Goal: Task Accomplishment & Management: Complete application form

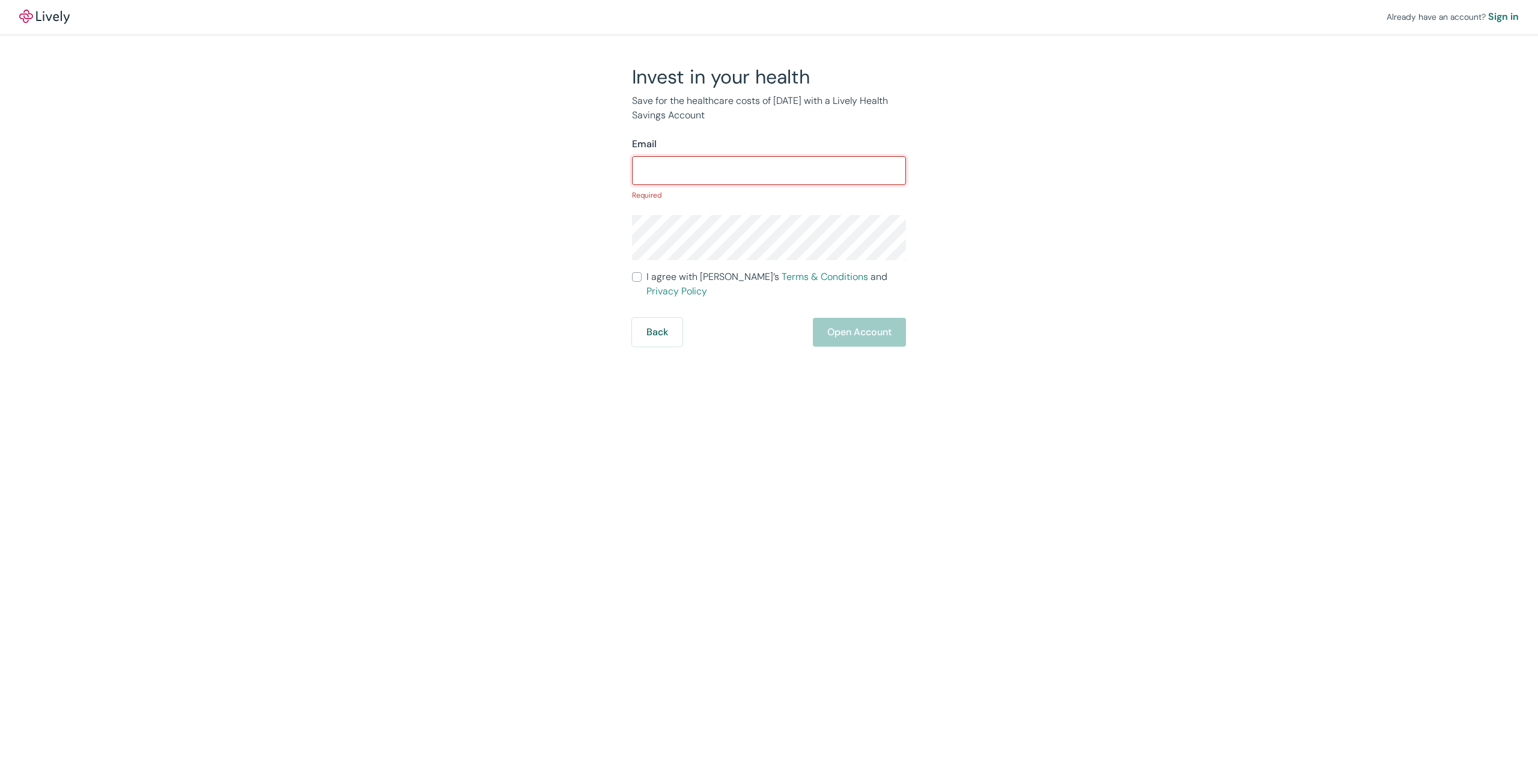
paste input "X{5}5[/TC0}WNUpTi8-d"
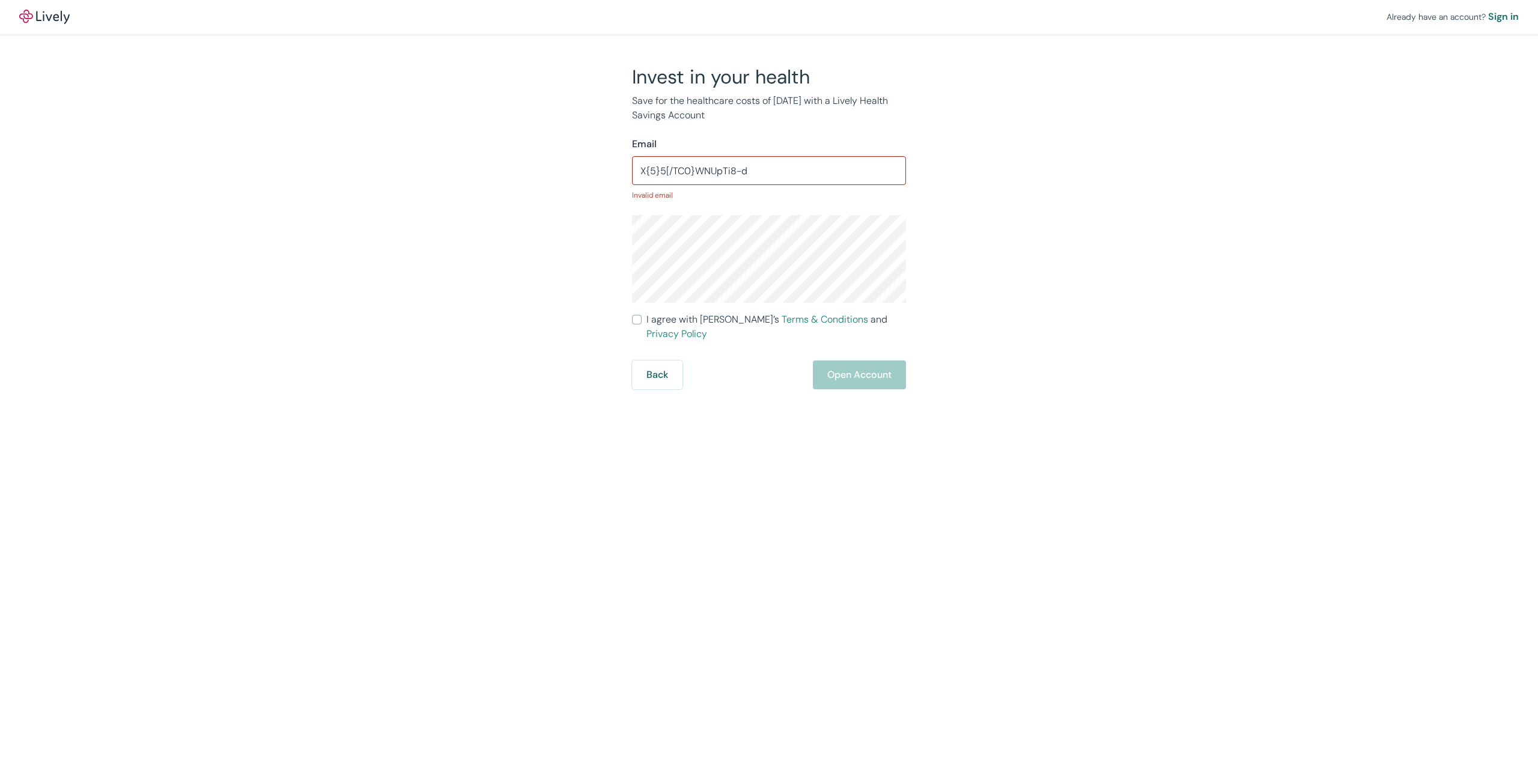
click at [765, 172] on input "X{5}5[/TC0}WNUpTi8-d" at bounding box center [769, 171] width 274 height 24
paste input "[EMAIL_ADDRESS][DOMAIN_NAME]"
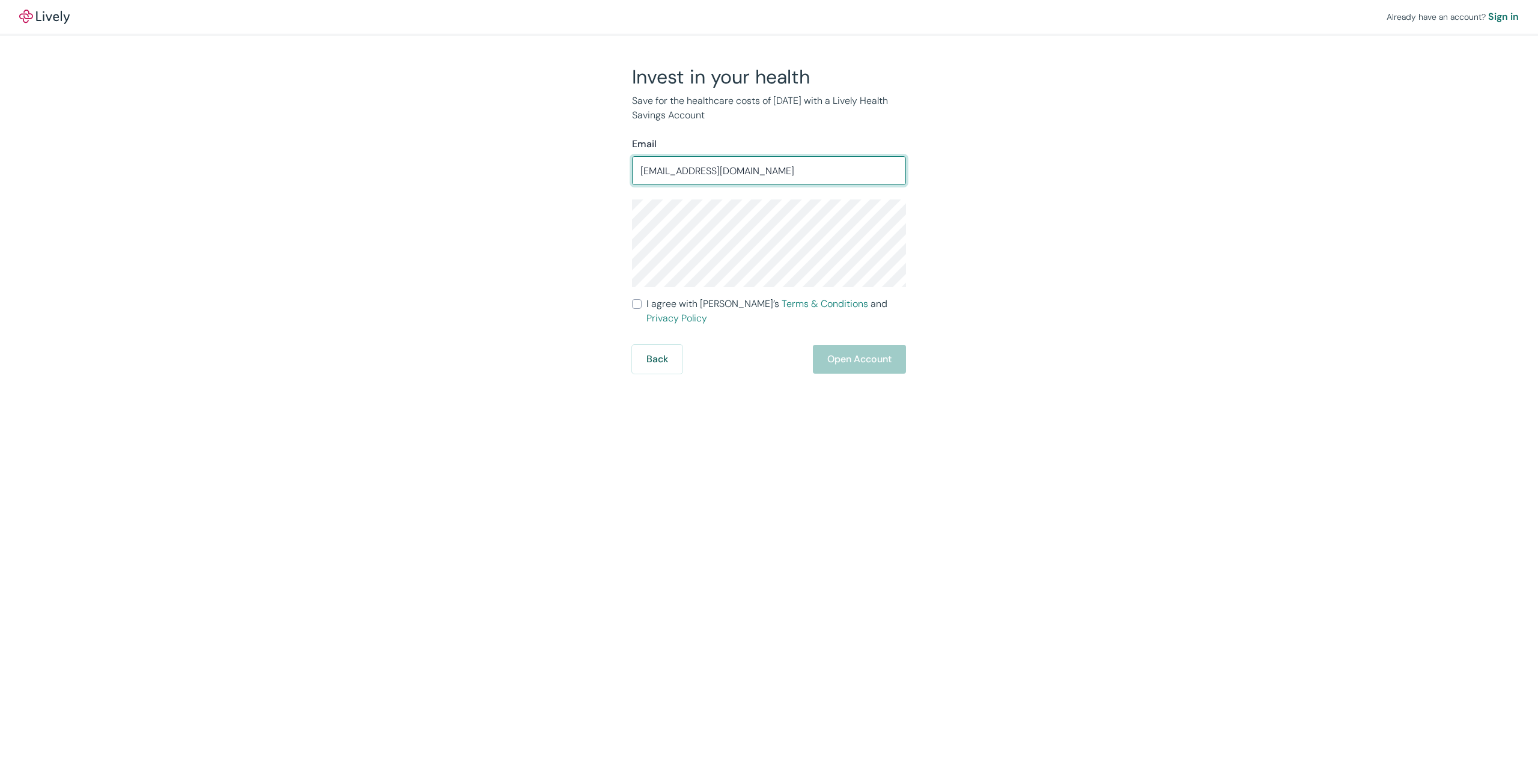
type input "[EMAIL_ADDRESS][DOMAIN_NAME]"
click at [671, 298] on span "I agree with Lively’s Terms & Conditions and Privacy Policy" at bounding box center [776, 311] width 260 height 29
click at [642, 299] on input "I agree with Lively’s Terms & Conditions and Privacy Policy" at bounding box center [637, 304] width 10 height 10
checkbox input "true"
click at [830, 345] on button "Open Account" at bounding box center [859, 359] width 93 height 29
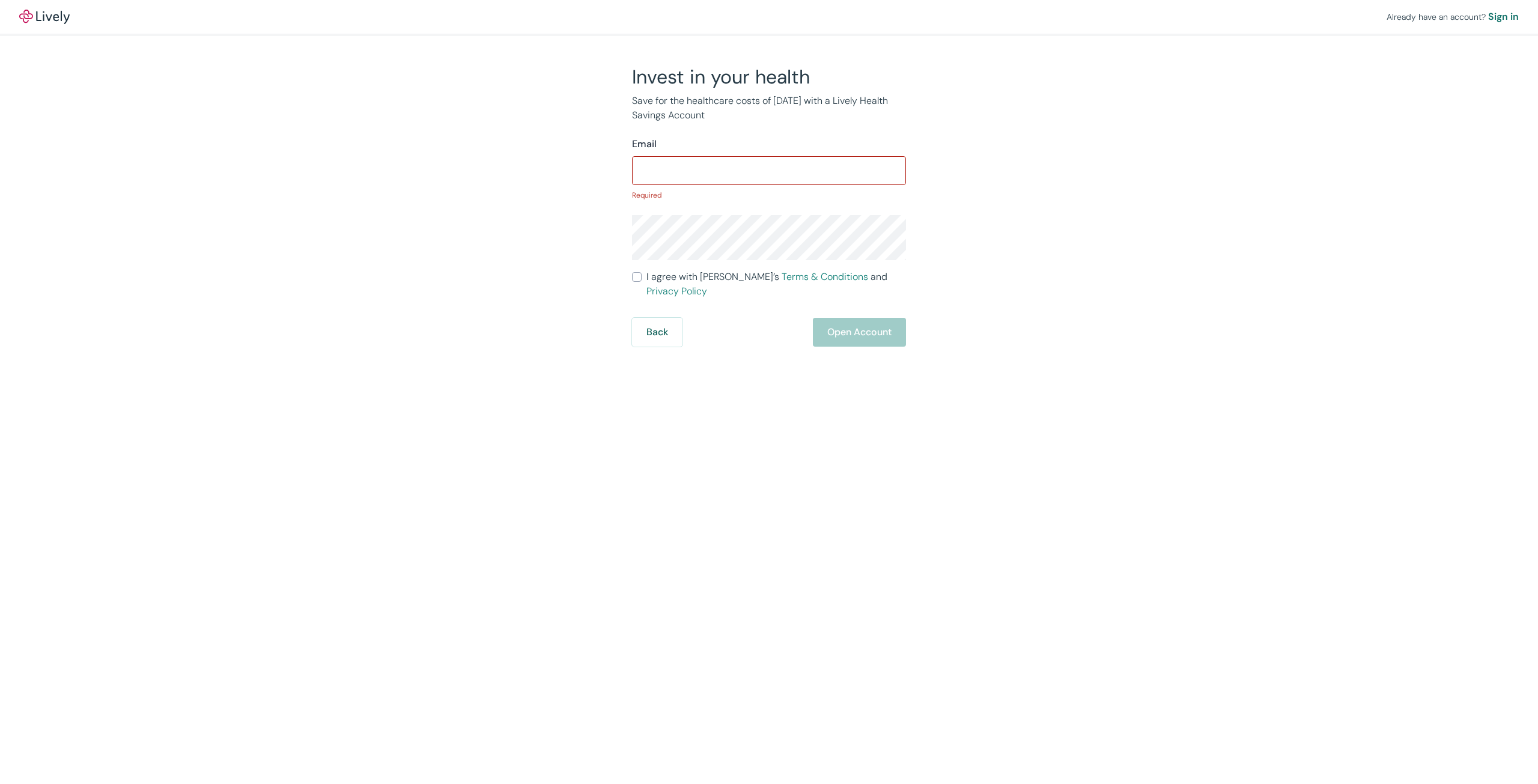
click at [714, 150] on div "Email" at bounding box center [769, 144] width 274 height 15
click at [721, 171] on input "Email" at bounding box center [769, 171] width 274 height 24
paste input "X{5}5[/TC0}WNUpTi8-d"
type input "X{5}5[/TC0}WNUpTi8-d"
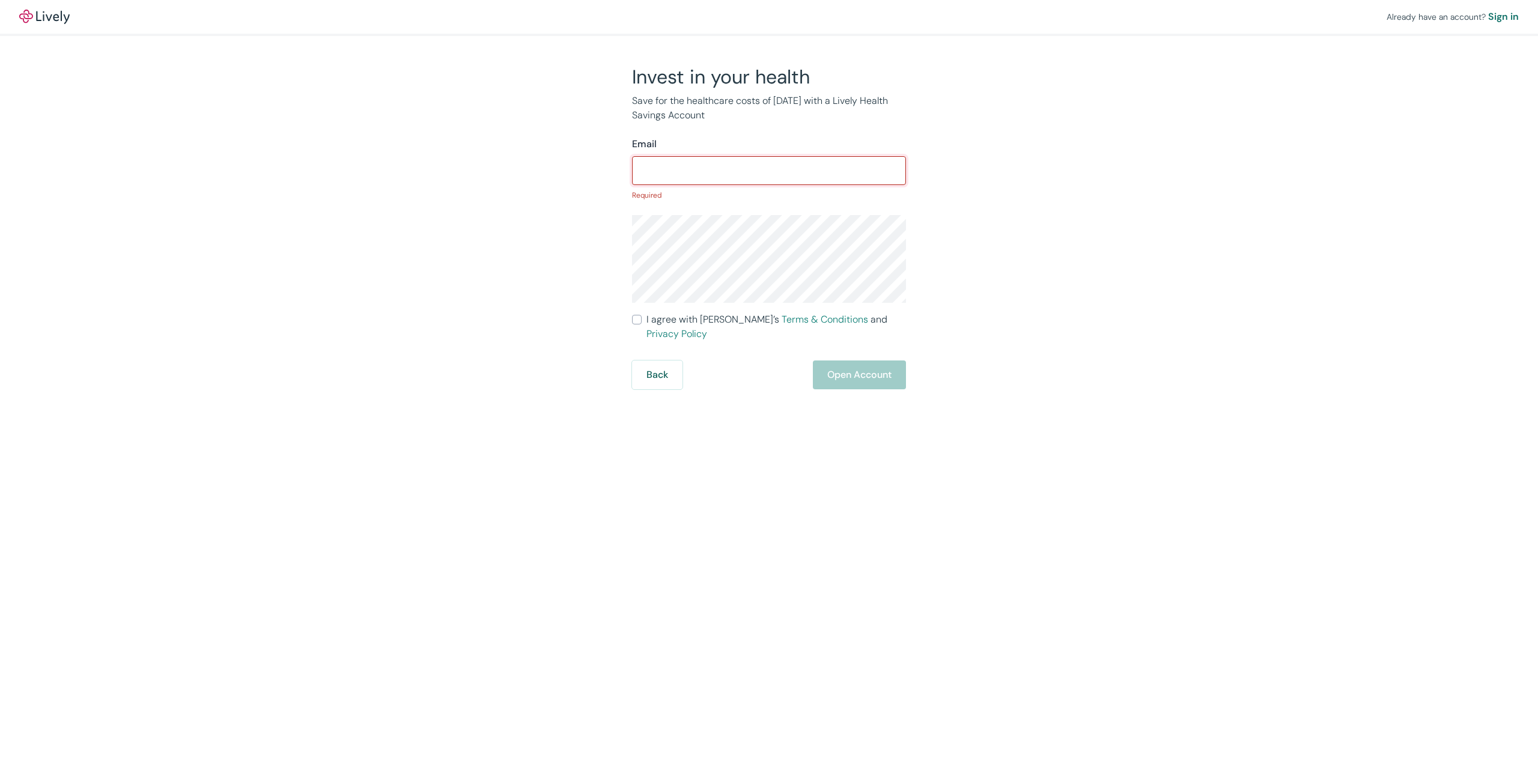
click at [731, 165] on input "Email" at bounding box center [769, 171] width 274 height 24
paste input "[EMAIL_ADDRESS][DOMAIN_NAME]"
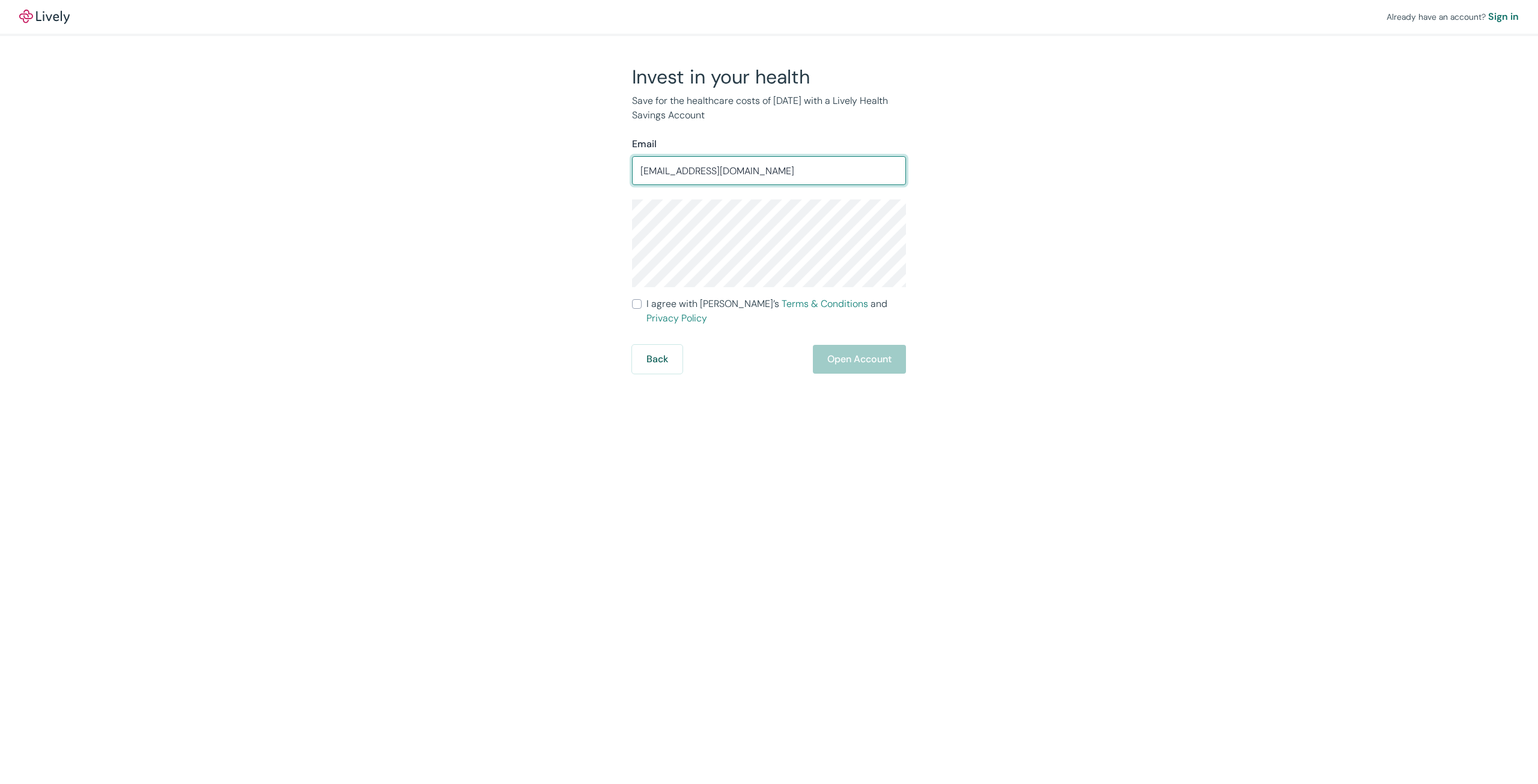
type input "[EMAIL_ADDRESS][DOMAIN_NAME]"
click at [883, 345] on div "Back Open Account" at bounding box center [769, 359] width 274 height 29
click at [668, 307] on span "I agree with Lively’s Terms & Conditions and Privacy Policy" at bounding box center [776, 311] width 260 height 29
click at [642, 307] on input "I agree with Lively’s Terms & Conditions and Privacy Policy" at bounding box center [637, 304] width 10 height 10
checkbox input "true"
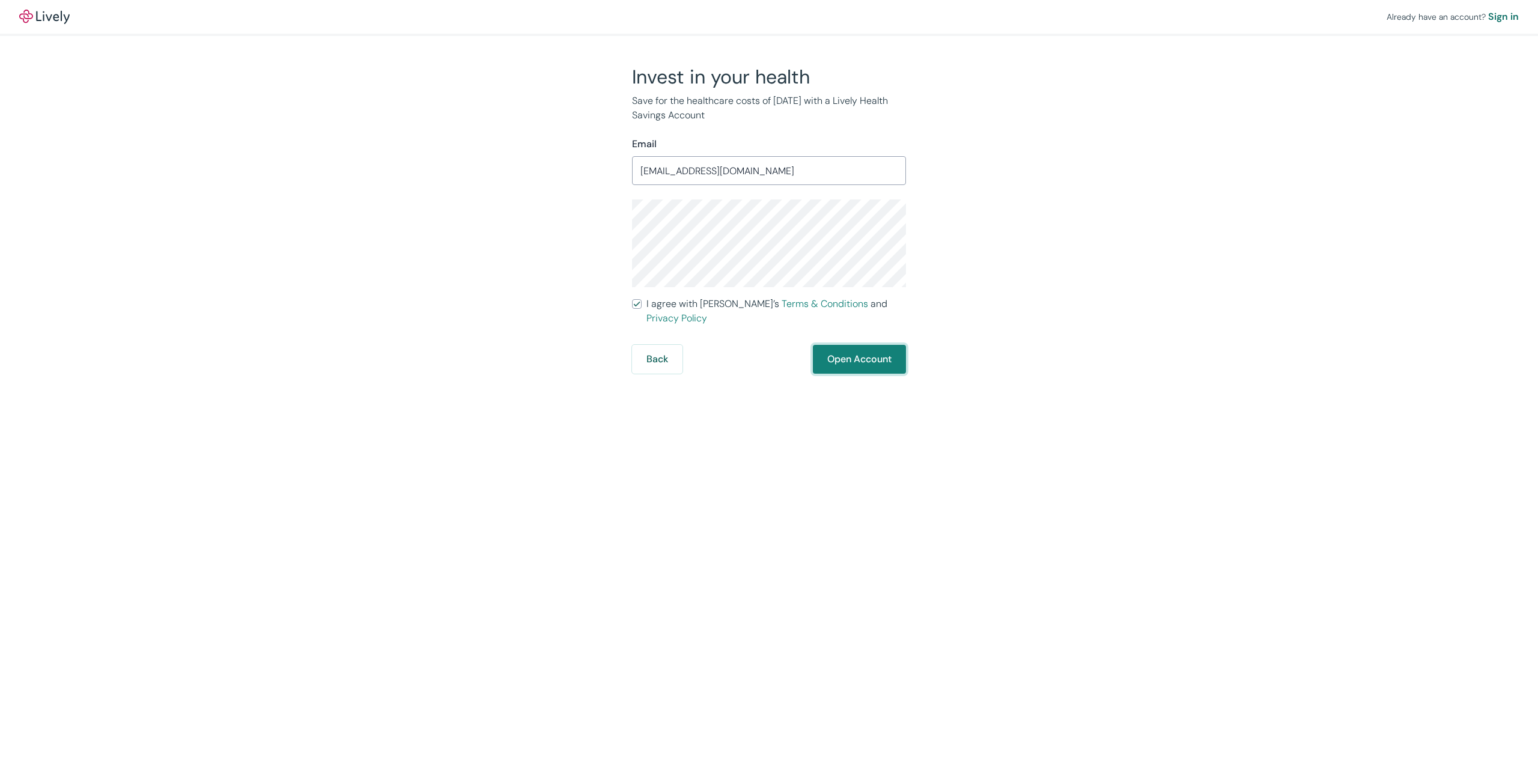
click at [842, 345] on button "Open Account" at bounding box center [859, 359] width 93 height 29
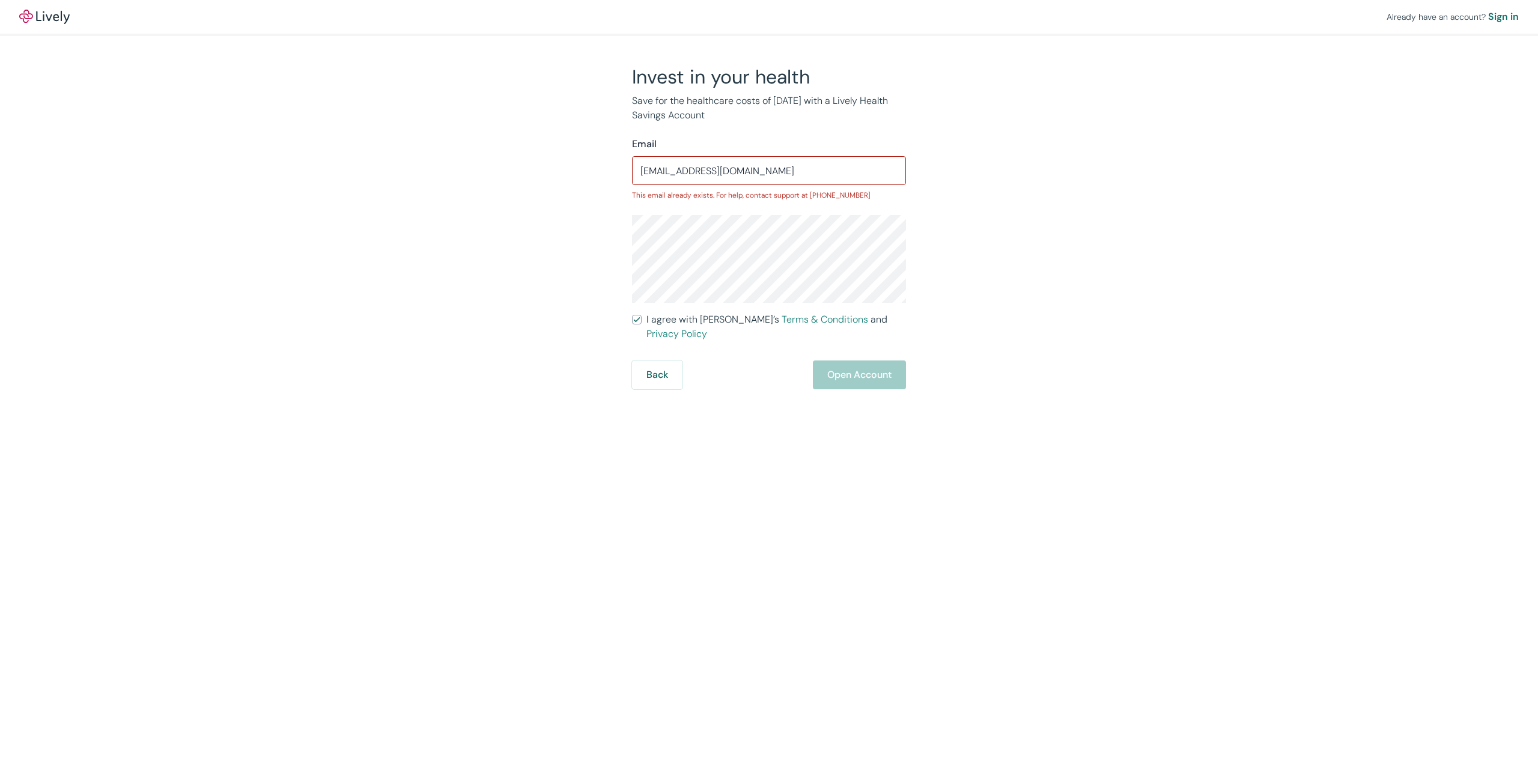
click at [646, 375] on div "Already have an account? Sign in Invest in your health Save for the healthcare …" at bounding box center [769, 392] width 1538 height 784
click at [657, 367] on button "Back" at bounding box center [657, 374] width 50 height 29
